Goal: Task Accomplishment & Management: Use online tool/utility

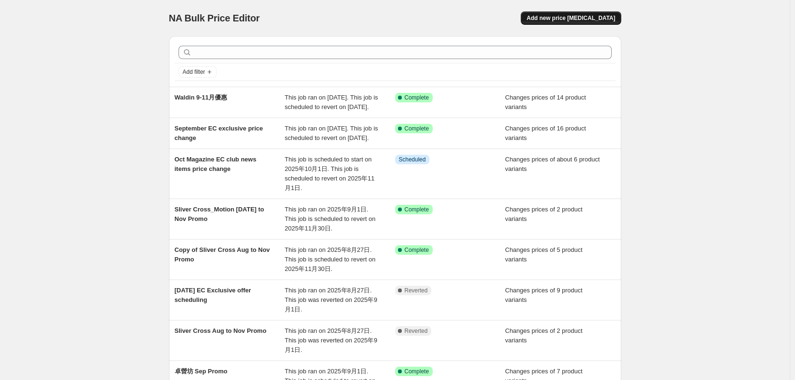
click at [568, 16] on span "Add new price [MEDICAL_DATA]" at bounding box center [571, 18] width 89 height 8
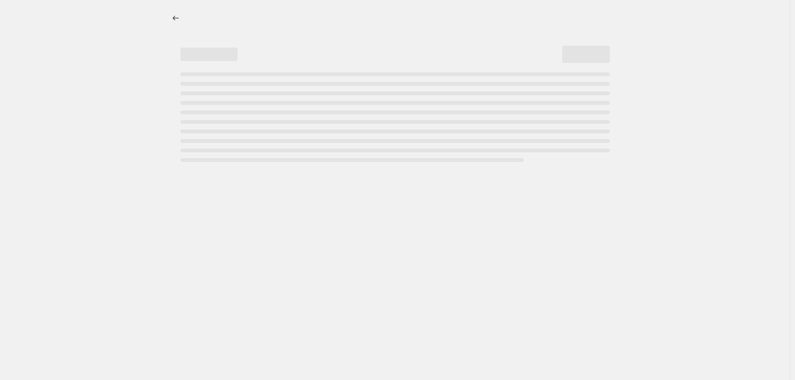
select select "percentage"
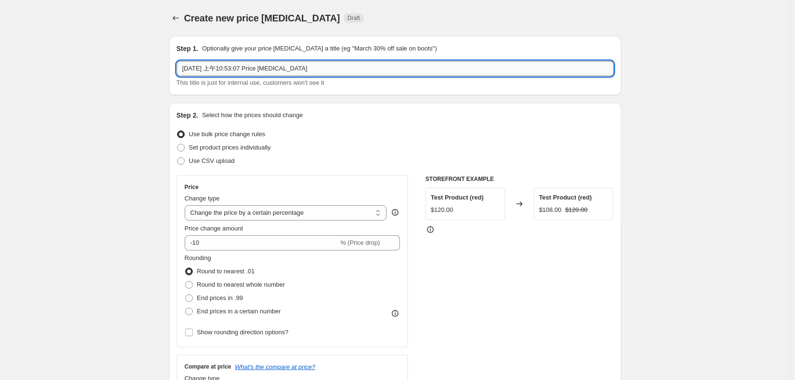
click at [280, 71] on input "2025年9月18日 上午10:53:07 Price change job" at bounding box center [395, 68] width 437 height 15
paste input "HUGPAPA"
type input "HUGPAPA 9-11月優惠"
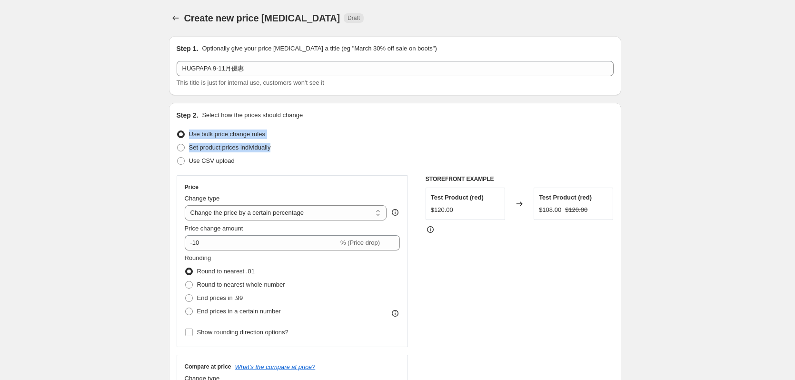
drag, startPoint x: 191, startPoint y: 162, endPoint x: 316, endPoint y: 127, distance: 129.5
click at [352, 111] on div "Step 2. Select how the prices should change Use bulk price change rules Set pro…" at bounding box center [395, 269] width 437 height 319
click at [258, 149] on span "Set product prices individually" at bounding box center [230, 147] width 82 height 7
click at [178, 144] on input "Set product prices individually" at bounding box center [177, 144] width 0 height 0
radio input "true"
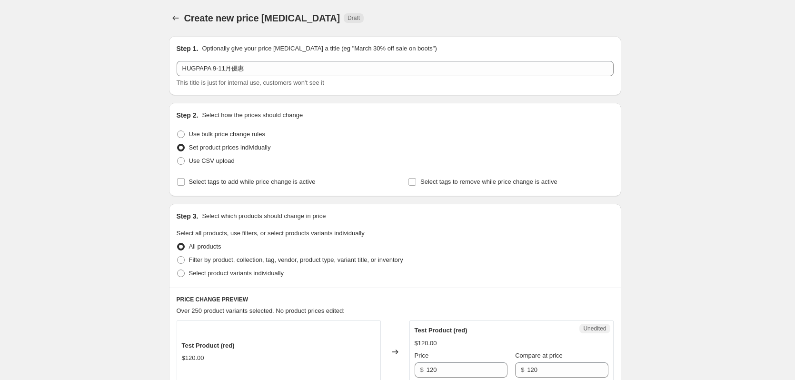
click at [216, 270] on span "Select product variants individually" at bounding box center [236, 272] width 95 height 7
click at [178, 270] on input "Select product variants individually" at bounding box center [177, 269] width 0 height 0
radio input "true"
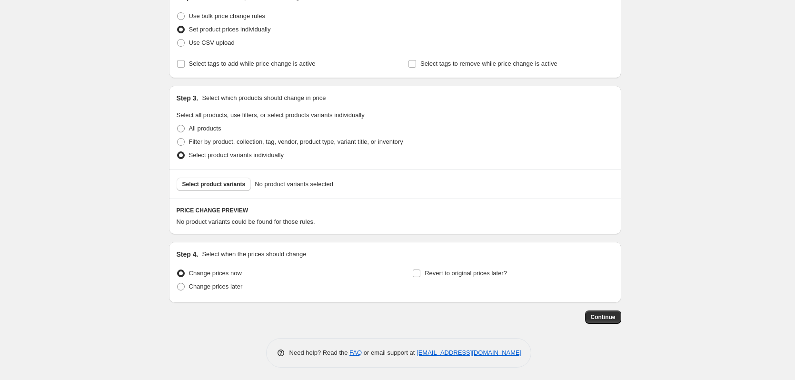
scroll to position [120, 0]
click at [230, 186] on button "Select product variants" at bounding box center [214, 182] width 75 height 13
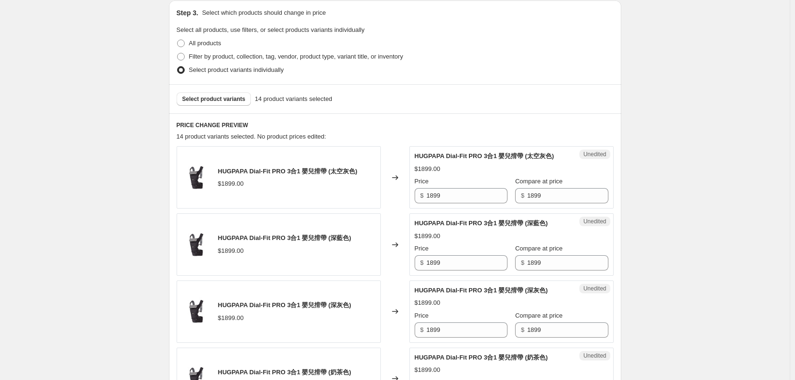
scroll to position [263, 0]
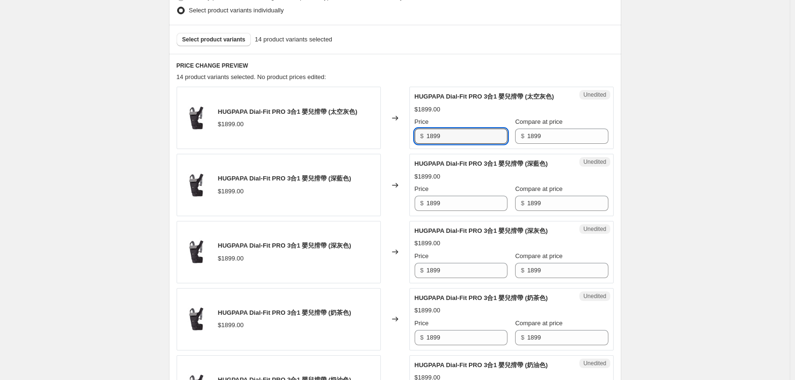
drag, startPoint x: 468, startPoint y: 148, endPoint x: 317, endPoint y: 176, distance: 154.5
drag, startPoint x: 459, startPoint y: 144, endPoint x: 369, endPoint y: 166, distance: 92.6
type input "1709.1"
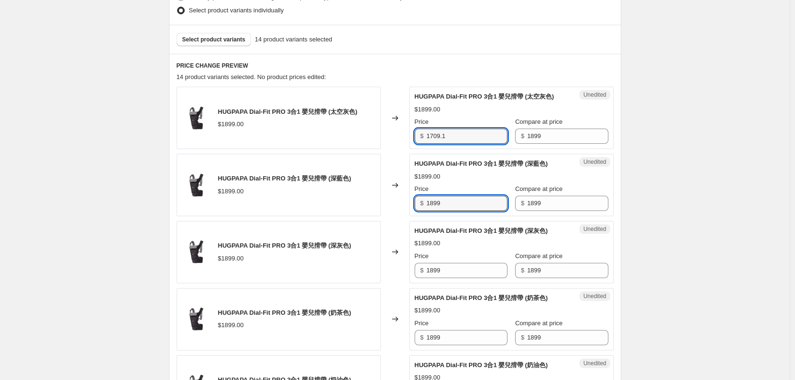
click at [401, 216] on div "HUGPAPA Dial-Fit PRO 3合1 嬰兒揹帶 (深藍色) $1899.00 Changed to Unedited HUGPAPA Dial-F…" at bounding box center [395, 185] width 437 height 62
paste input "709.1"
type input "1709.1"
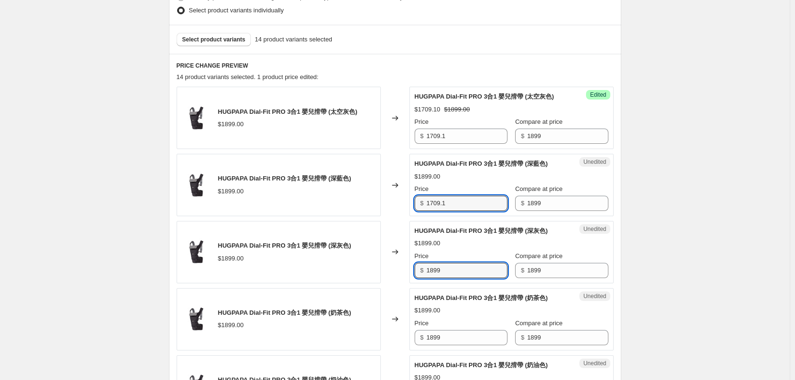
drag, startPoint x: 449, startPoint y: 281, endPoint x: 412, endPoint y: 289, distance: 37.4
click at [415, 283] on div "Unedited HUGPAPA Dial-Fit PRO 3合1 嬰兒揹帶 (深灰色) $1899.00 Price $ 1899 Compare at p…" at bounding box center [511, 252] width 204 height 62
paste input "709.1"
type input "1709.1"
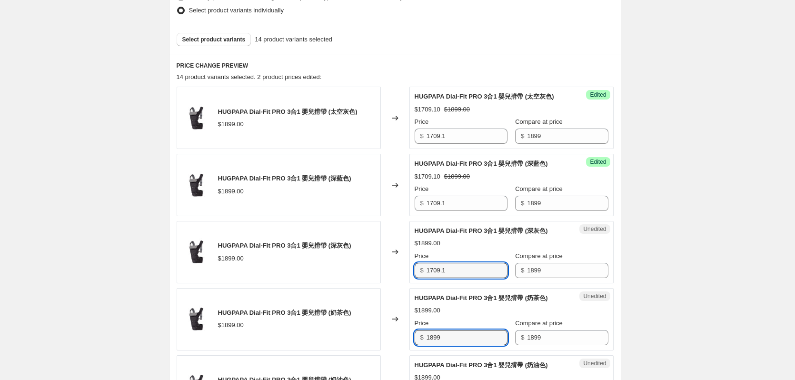
drag, startPoint x: 451, startPoint y: 346, endPoint x: 397, endPoint y: 350, distance: 54.0
click at [395, 350] on div "HUGPAPA Dial-Fit PRO 3合1 嬰兒揹帶 (奶茶色) $1899.00 Changed to Unedited HUGPAPA Dial-F…" at bounding box center [395, 319] width 437 height 62
paste input "709.1"
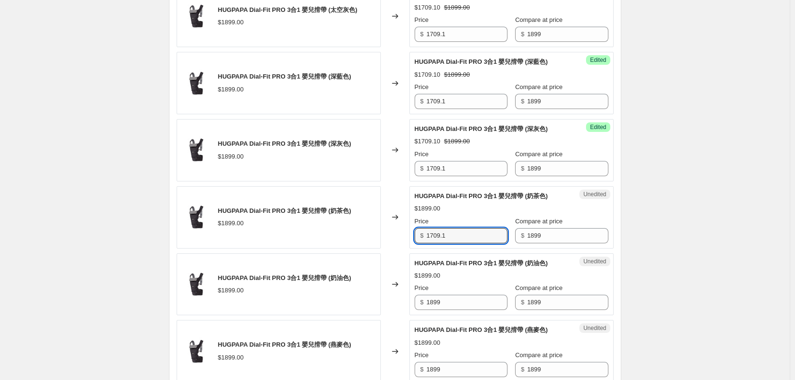
scroll to position [453, 0]
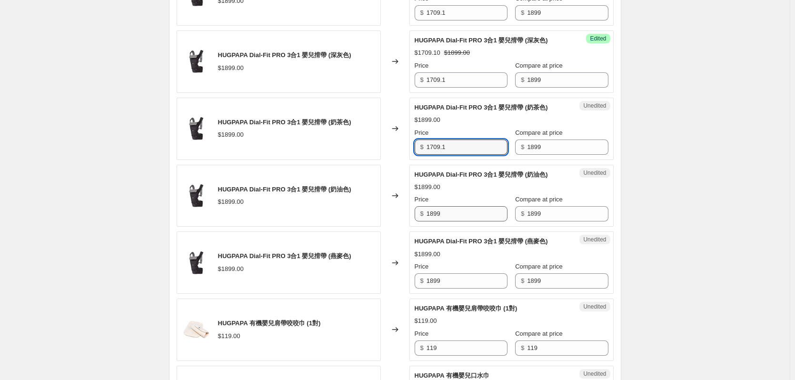
type input "1709.1"
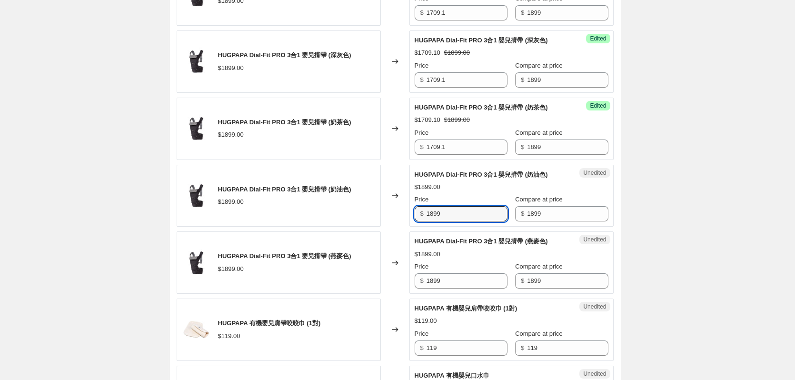
drag, startPoint x: 450, startPoint y: 223, endPoint x: 369, endPoint y: 244, distance: 83.6
click at [367, 241] on div "HUGPAPA Dial-Fit PRO 3合1 嬰兒揹帶 (太空灰色) $1899.00 Changed to Success Edited HUGPAPA…" at bounding box center [395, 363] width 437 height 934
paste input "709.1"
type input "1709.1"
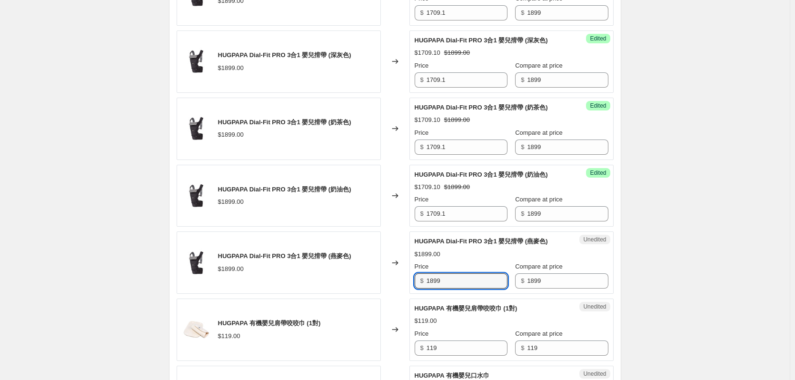
drag, startPoint x: 446, startPoint y: 289, endPoint x: 362, endPoint y: 309, distance: 86.4
click at [371, 308] on div "HUGPAPA Dial-Fit PRO 3合1 嬰兒揹帶 (太空灰色) $1899.00 Changed to Success Edited HUGPAPA…" at bounding box center [395, 363] width 437 height 934
paste input "709.1"
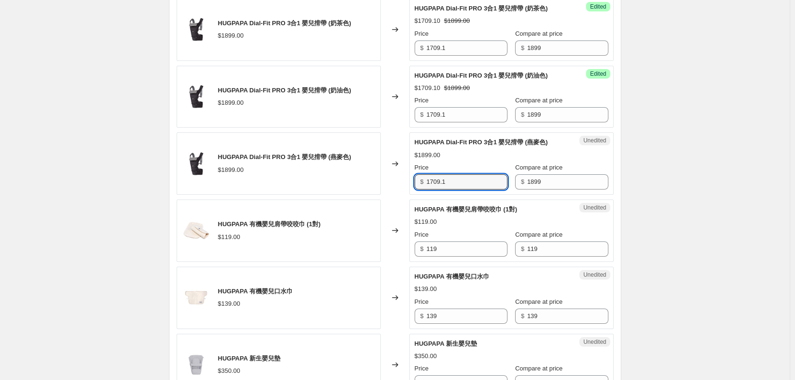
scroll to position [691, 0]
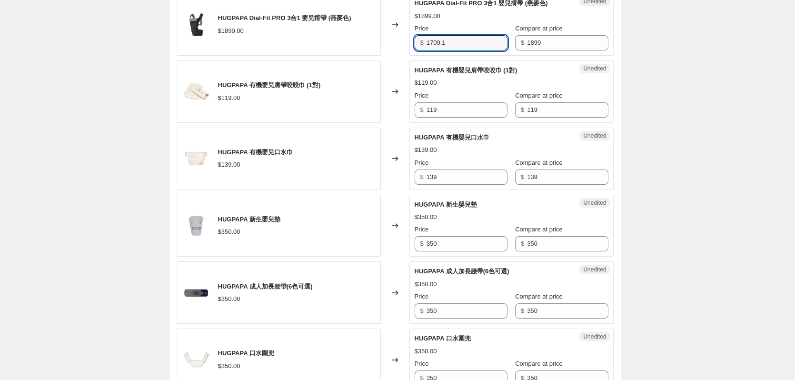
type input "1709.1"
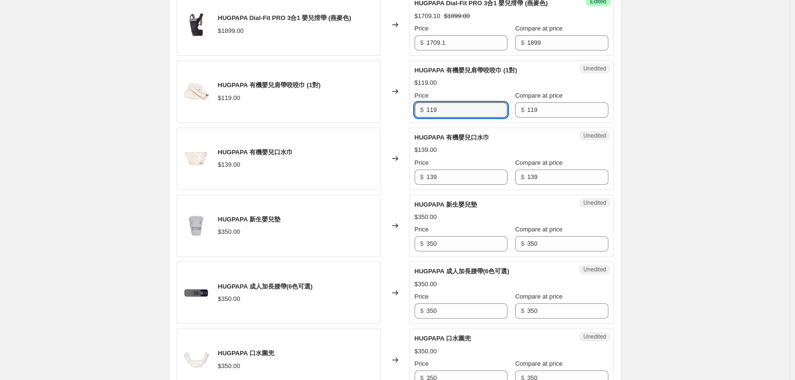
drag, startPoint x: 458, startPoint y: 118, endPoint x: 393, endPoint y: 135, distance: 66.9
click at [393, 135] on div "HUGPAPA Dial-Fit PRO 3合1 嬰兒揹帶 (太空灰色) $1899.00 Changed to Success Edited HUGPAPA…" at bounding box center [395, 125] width 437 height 934
type input "107.1"
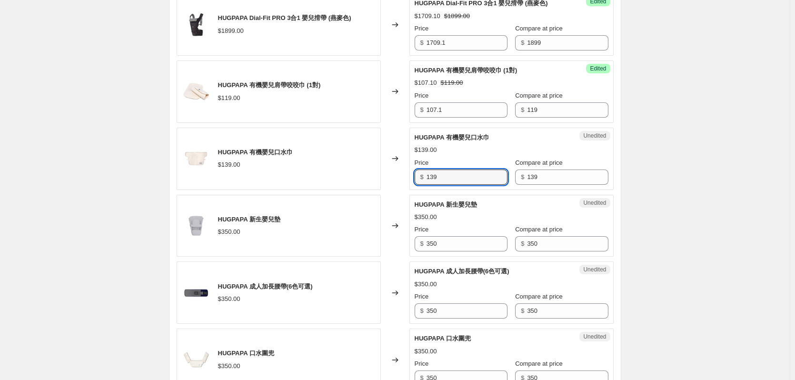
drag, startPoint x: 462, startPoint y: 179, endPoint x: 404, endPoint y: 192, distance: 60.1
click at [404, 190] on div "HUGPAPA 有機嬰兒口水巾 $139.00 Changed to Unedited HUGPAPA 有機嬰兒口水巾 $139.00 Price $ 139…" at bounding box center [395, 159] width 437 height 62
type input "125.1"
click at [448, 248] on input "350" at bounding box center [467, 243] width 81 height 15
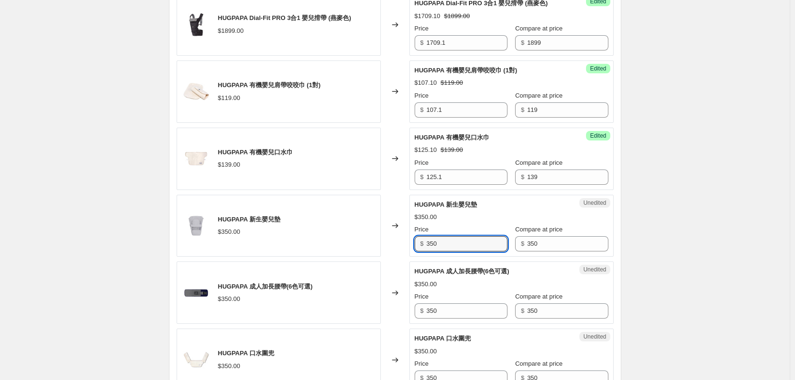
drag, startPoint x: 451, startPoint y: 254, endPoint x: 356, endPoint y: 262, distance: 95.5
click at [363, 257] on div "HUGPAPA 新生嬰兒墊 $350.00 Changed to Unedited HUGPAPA 新生嬰兒墊 $350.00 Price $ 350 Com…" at bounding box center [395, 226] width 437 height 62
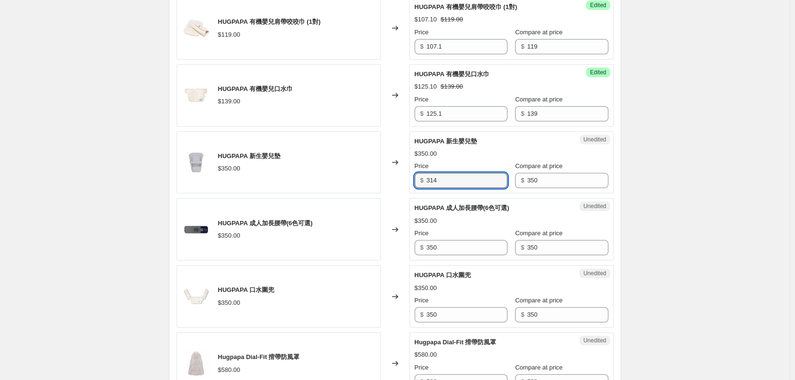
scroll to position [787, 0]
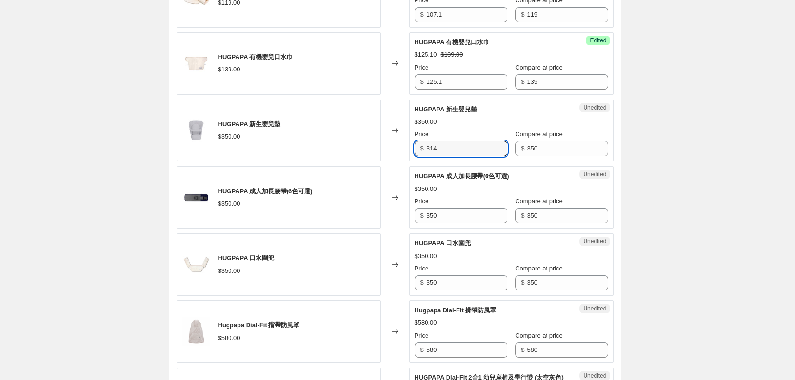
type input "314"
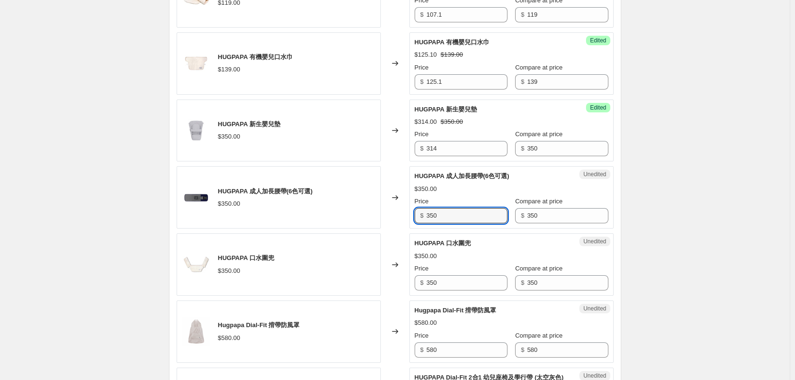
drag, startPoint x: 446, startPoint y: 221, endPoint x: 360, endPoint y: 218, distance: 85.8
click at [379, 229] on div "HUGPAPA 成人加長腰帶(6色可選) $350.00 Changed to Unedited HUGPAPA 成人加長腰帶(6色可選) $350.00 P…" at bounding box center [395, 197] width 437 height 62
type input "315"
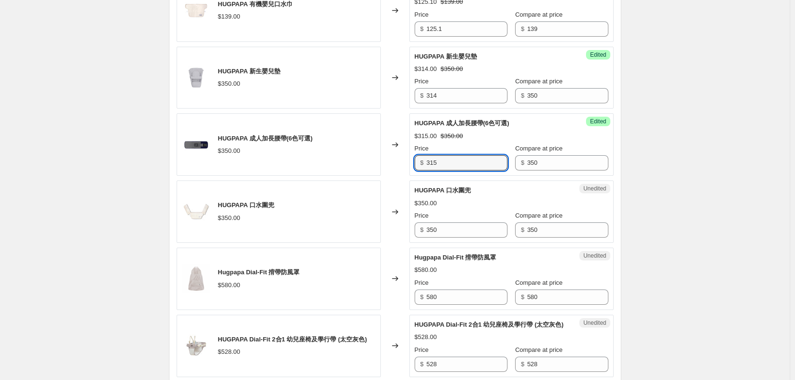
scroll to position [882, 0]
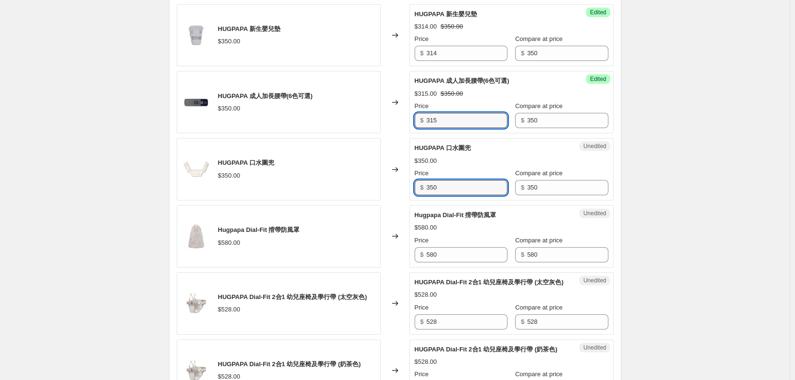
drag, startPoint x: 459, startPoint y: 199, endPoint x: 347, endPoint y: 228, distance: 115.5
type input "247.5"
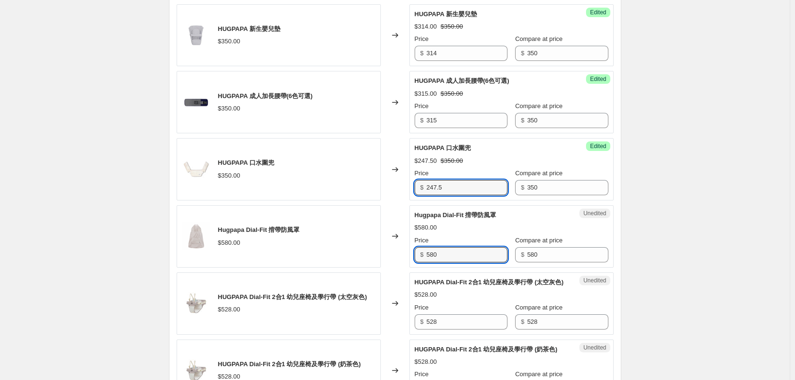
drag, startPoint x: 429, startPoint y: 268, endPoint x: 388, endPoint y: 275, distance: 42.1
click at [402, 268] on div "Hugpapa Dial-Fit 揹帶防風罩 $580.00 Changed to Unedited Hugpapa Dial-Fit 揹帶防風罩 $580.…" at bounding box center [395, 236] width 437 height 62
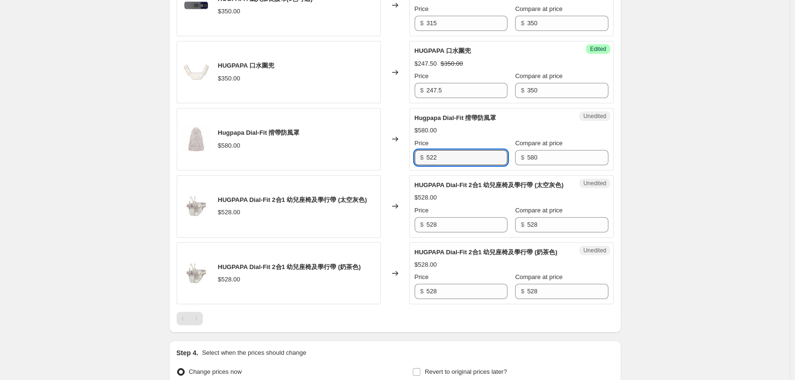
scroll to position [1025, 0]
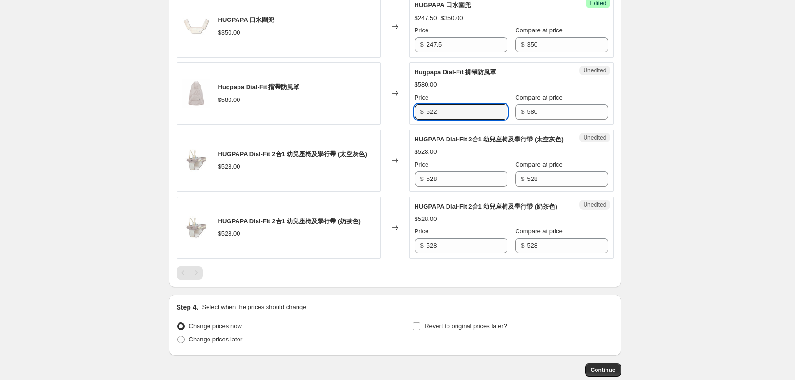
type input "522"
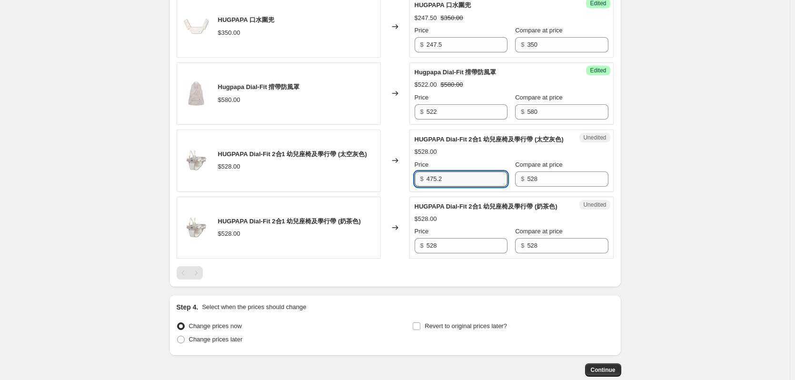
click at [374, 192] on div "HUGPAPA Dial-Fit 2合1 幼兒座椅及學行帶 (太空灰色) $528.00 Changed to Unedited HUGPAPA Dial-F…" at bounding box center [395, 160] width 437 height 62
type input "475.2"
click at [396, 259] on div "HUGPAPA Dial-Fit 2合1 幼兒座椅及學行帶 (奶茶色) $528.00 Changed to Unedited HUGPAPA Dial-Fi…" at bounding box center [395, 228] width 437 height 62
paste input "475.2"
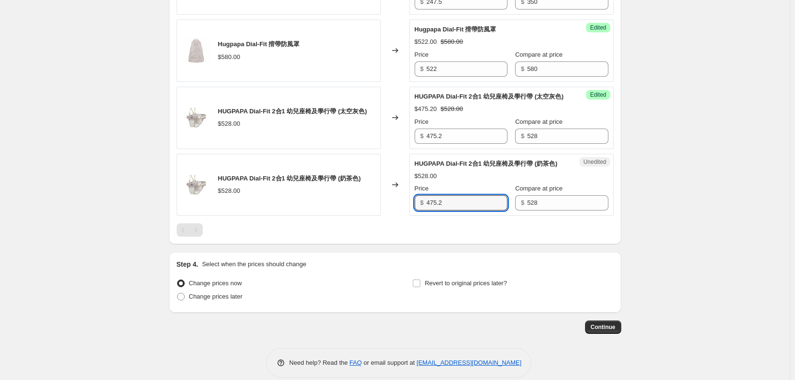
scroll to position [1108, 0]
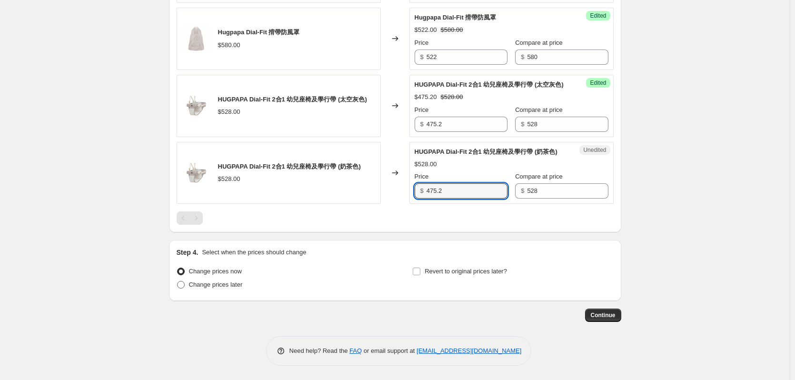
type input "475.2"
click at [228, 291] on label "Change prices later" at bounding box center [210, 284] width 66 height 13
click at [178, 281] on input "Change prices later" at bounding box center [177, 281] width 0 height 0
radio input "true"
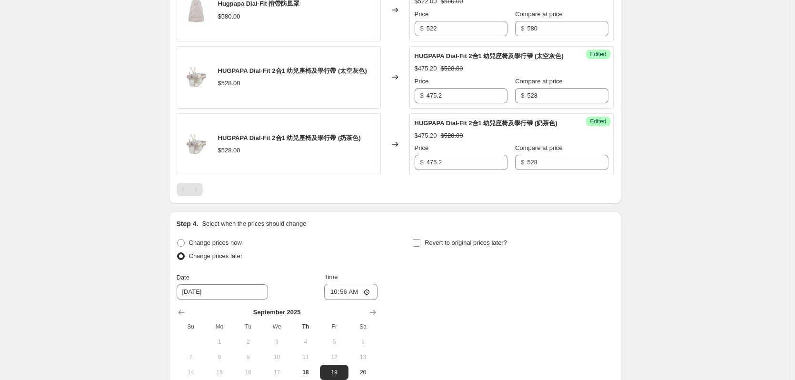
click at [452, 246] on span "Revert to original prices later?" at bounding box center [466, 242] width 82 height 7
click at [420, 247] on input "Revert to original prices later?" at bounding box center [417, 243] width 8 height 8
checkbox input "true"
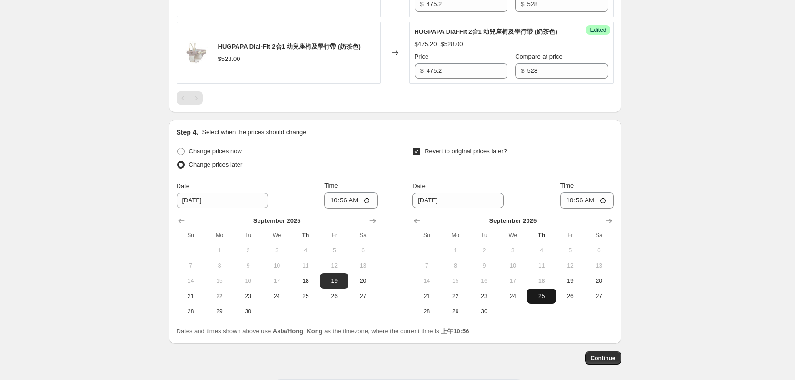
scroll to position [1203, 0]
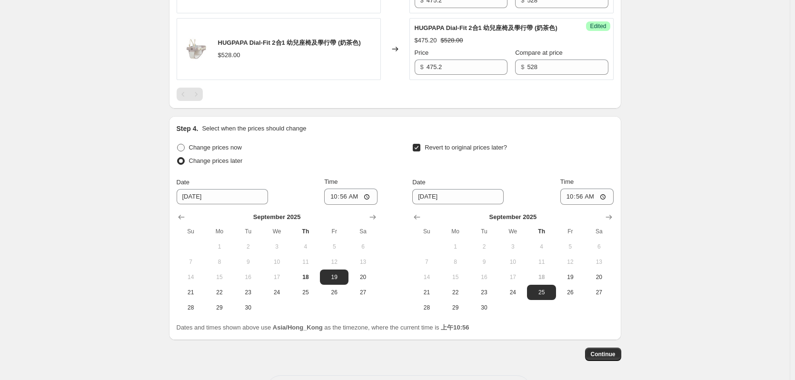
click at [217, 152] on span "Change prices now" at bounding box center [215, 148] width 53 height 10
click at [178, 144] on input "Change prices now" at bounding box center [177, 144] width 0 height 0
radio input "true"
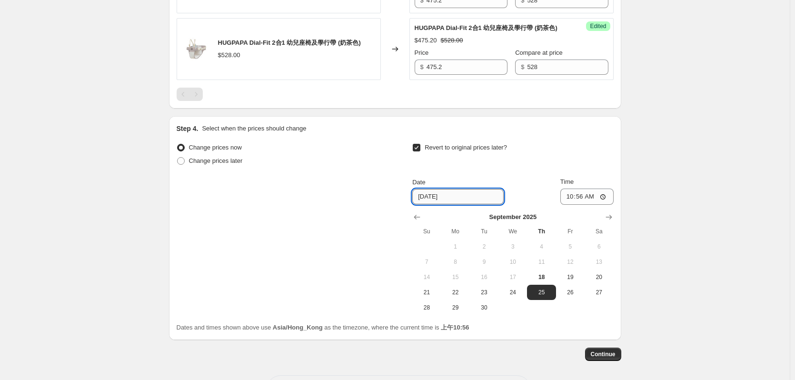
click at [462, 204] on input "9/25/2025" at bounding box center [457, 196] width 91 height 15
click at [612, 220] on icon "Show next month, October 2025" at bounding box center [609, 217] width 6 height 5
click at [612, 220] on icon "Show next month, November 2025" at bounding box center [609, 217] width 6 height 5
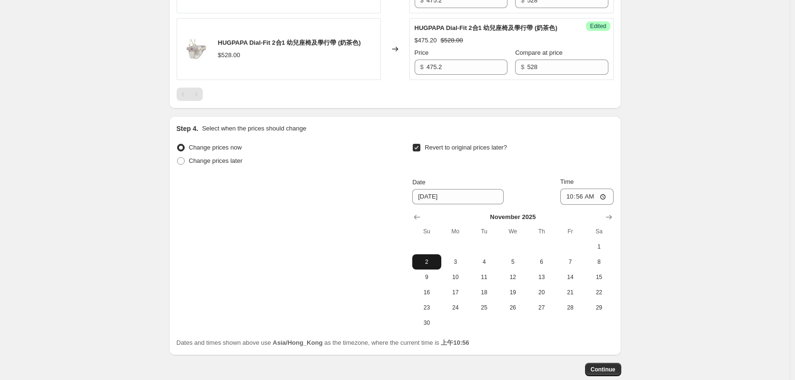
click at [429, 266] on span "2" at bounding box center [426, 262] width 21 height 8
type input "11/2/2025"
click at [585, 205] on input "10:56" at bounding box center [586, 197] width 53 height 16
type input "23:59"
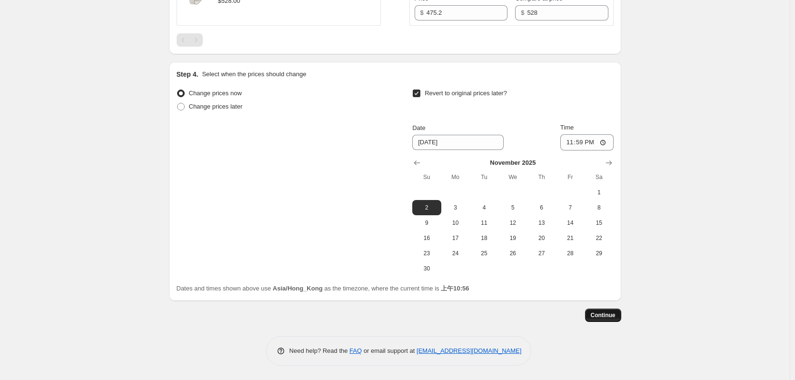
click at [613, 309] on button "Continue" at bounding box center [603, 315] width 36 height 13
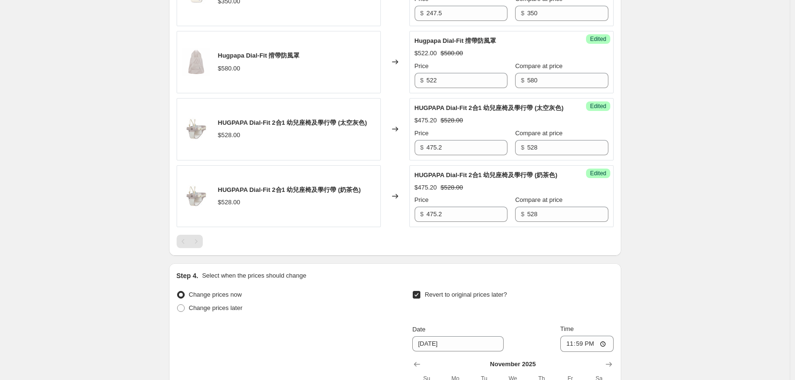
scroll to position [1286, 0]
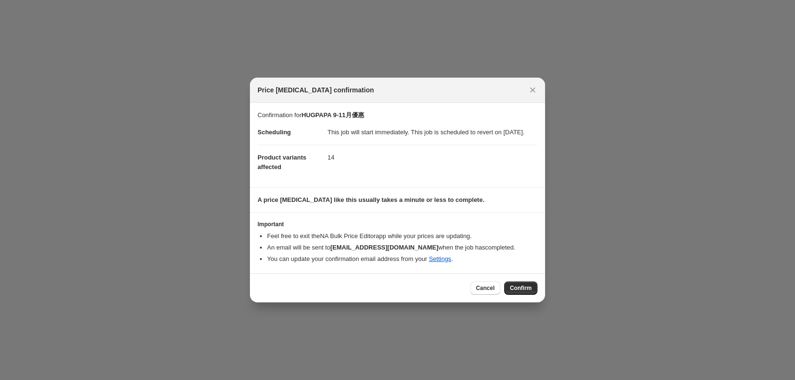
click at [520, 292] on span "Confirm" at bounding box center [521, 288] width 22 height 8
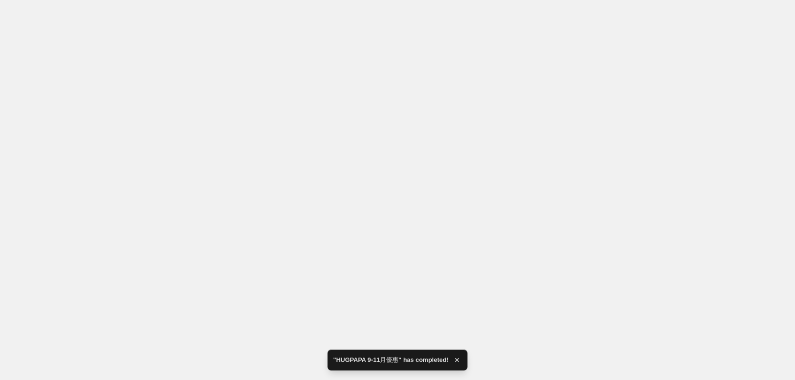
scroll to position [233, 0]
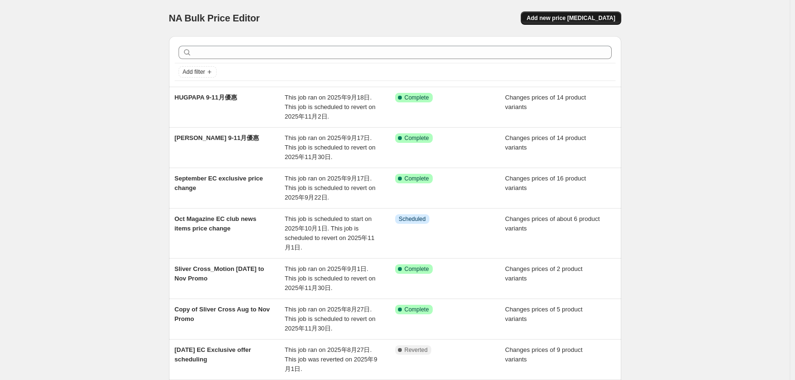
click at [612, 22] on button "Add new price [MEDICAL_DATA]" at bounding box center [571, 17] width 100 height 13
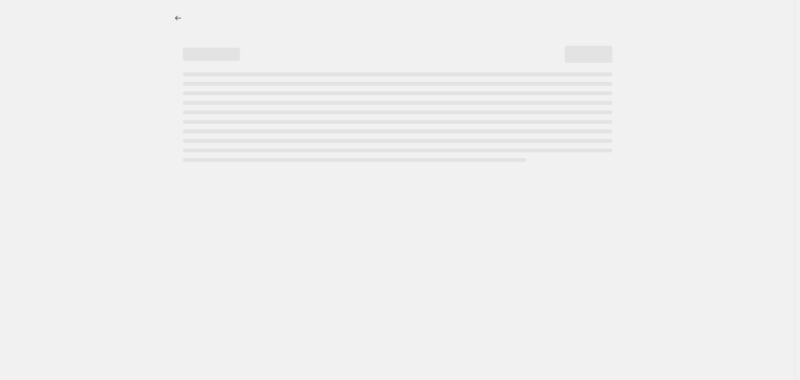
select select "percentage"
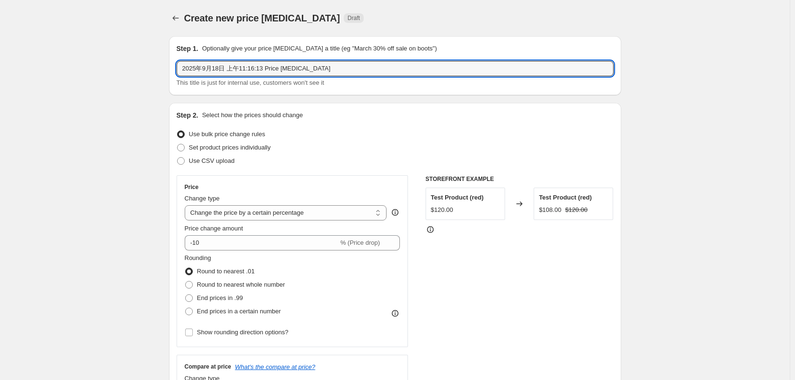
drag, startPoint x: 334, startPoint y: 65, endPoint x: 8, endPoint y: 102, distance: 327.8
click at [232, 148] on span "Set product prices individually" at bounding box center [230, 147] width 82 height 7
click at [178, 144] on input "Set product prices individually" at bounding box center [177, 144] width 0 height 0
radio input "true"
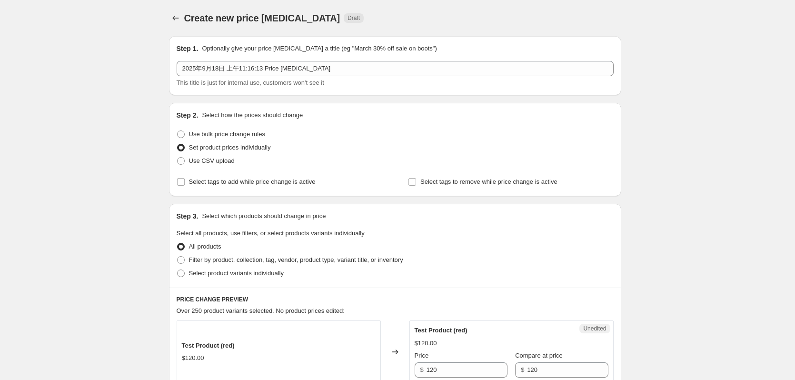
click at [189, 14] on span "Create new price [MEDICAL_DATA]" at bounding box center [262, 18] width 156 height 10
click at [175, 20] on icon "Price change jobs" at bounding box center [176, 18] width 10 height 10
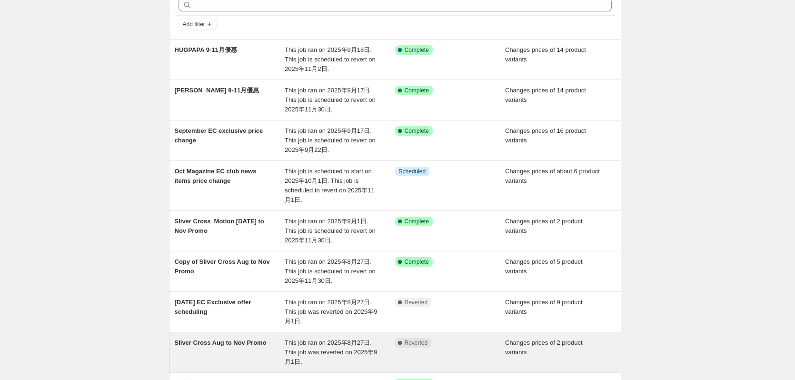
scroll to position [215, 0]
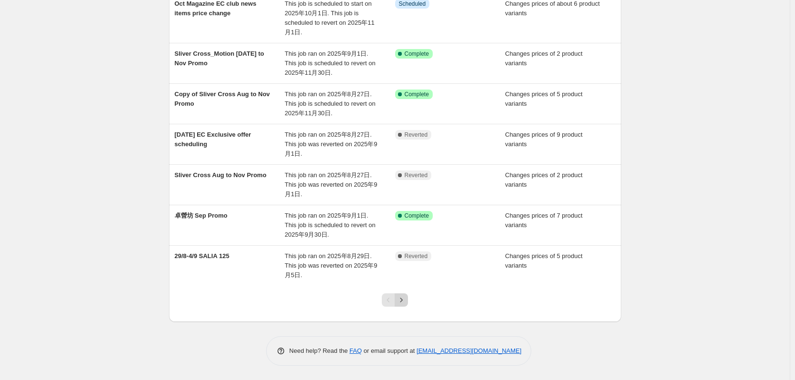
click at [405, 306] on button "Next" at bounding box center [401, 299] width 13 height 13
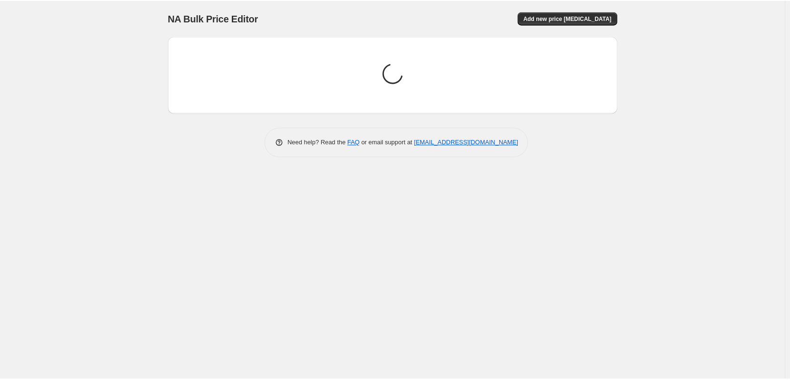
scroll to position [0, 0]
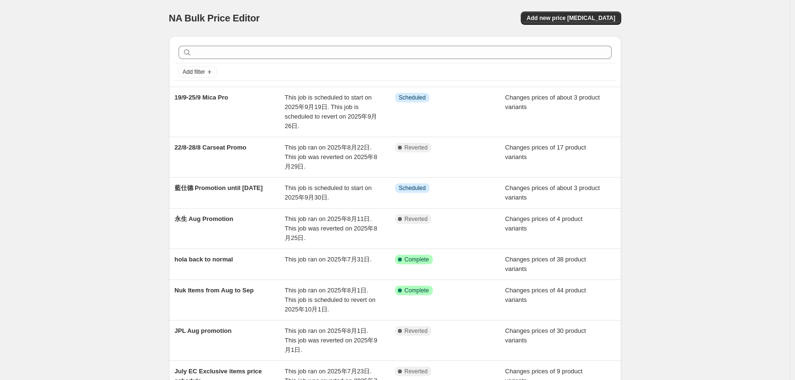
click at [110, 127] on div "NA Bulk Price Editor. This page is ready NA Bulk Price Editor Add new price [ME…" at bounding box center [395, 288] width 790 height 576
